Goal: Understand process/instructions: Learn how to perform a task or action

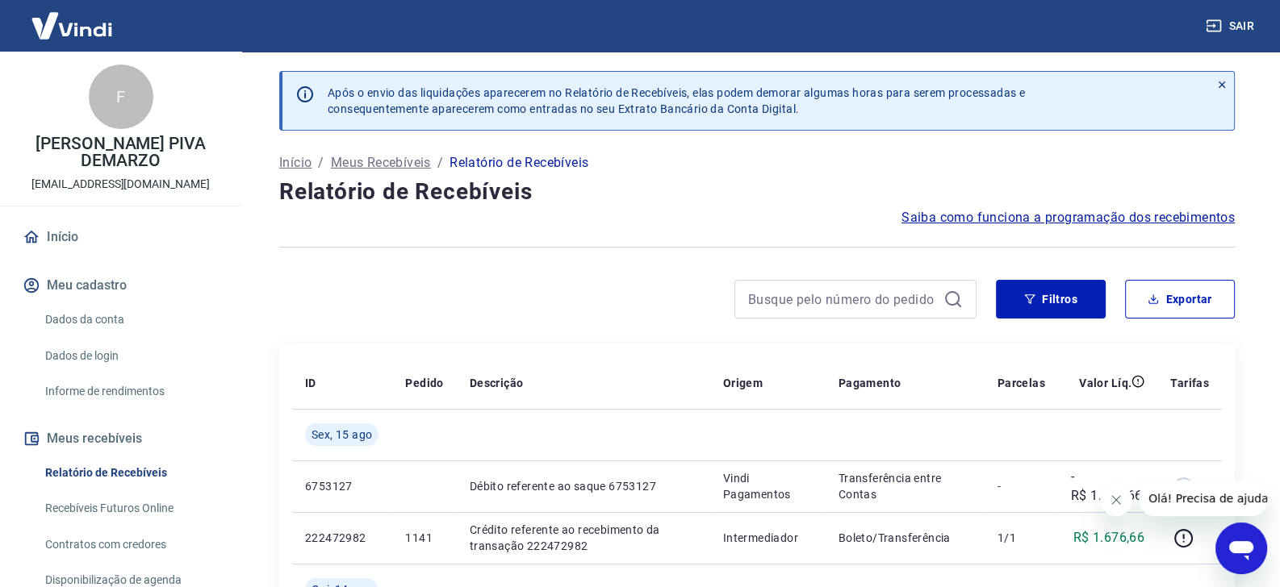
click at [983, 220] on span "Saiba como funciona a programação dos recebimentos" at bounding box center [1067, 217] width 333 height 19
